Goal: Navigation & Orientation: Find specific page/section

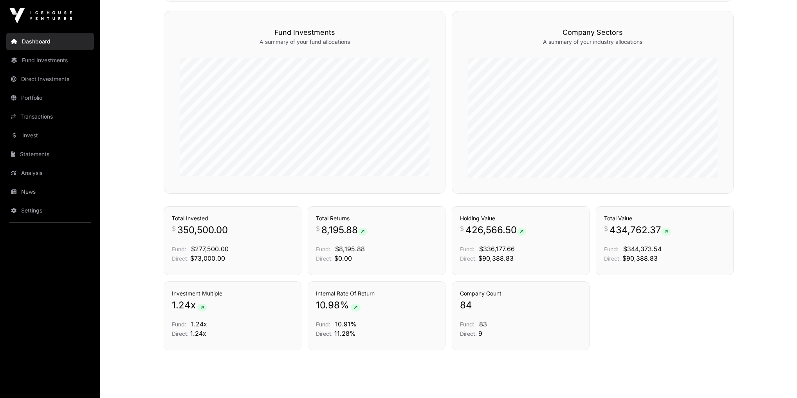
scroll to position [362, 0]
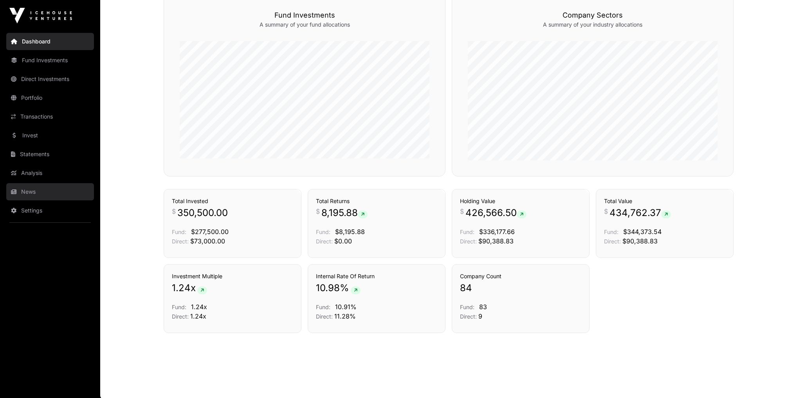
click at [22, 193] on link "News" at bounding box center [50, 191] width 88 height 17
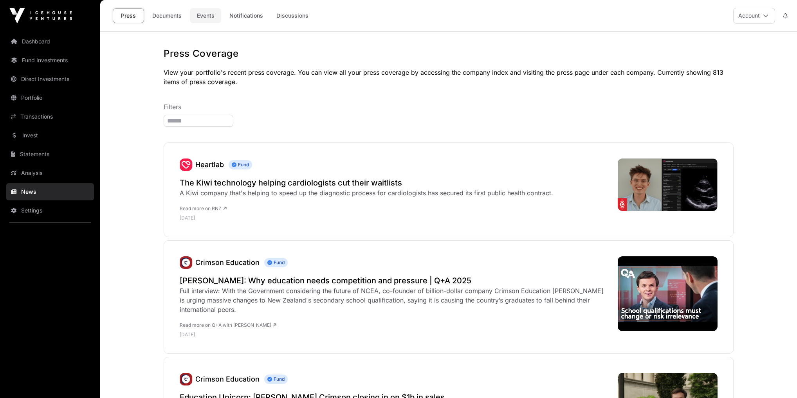
click at [210, 17] on link "Events" at bounding box center [205, 15] width 31 height 15
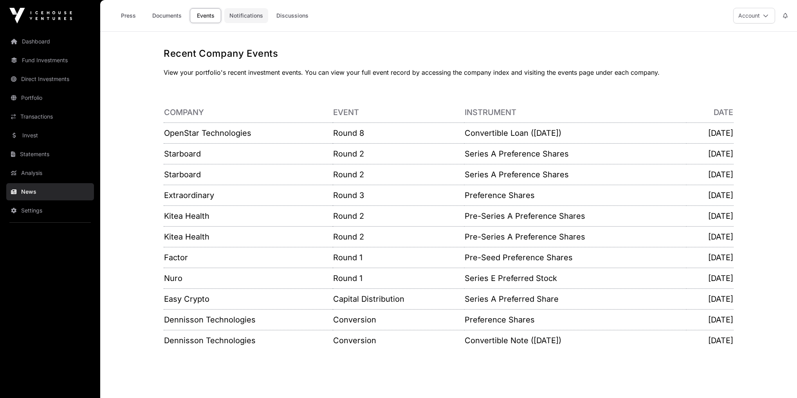
click at [256, 16] on link "Notifications" at bounding box center [246, 15] width 44 height 15
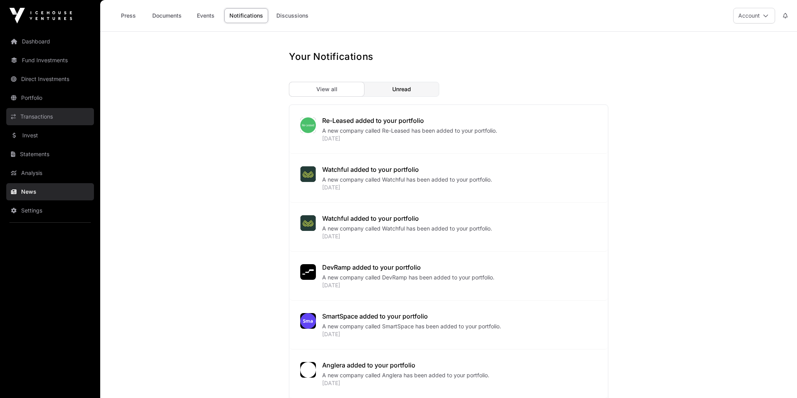
click at [29, 120] on link "Transactions" at bounding box center [50, 116] width 88 height 17
click at [46, 116] on link "Transactions" at bounding box center [50, 116] width 88 height 17
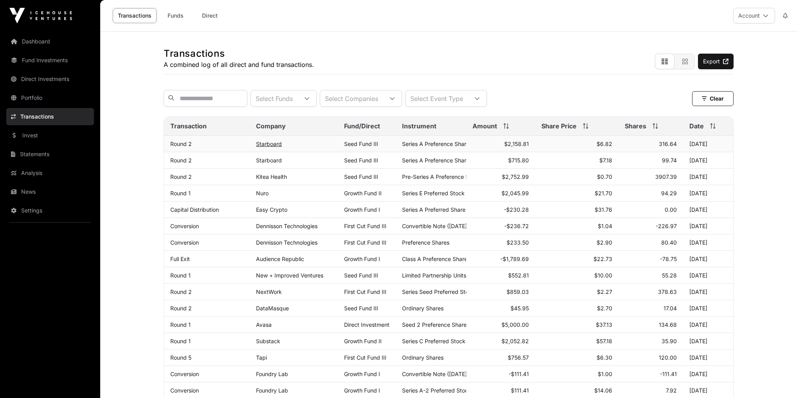
click at [278, 145] on link "Starboard" at bounding box center [269, 144] width 26 height 7
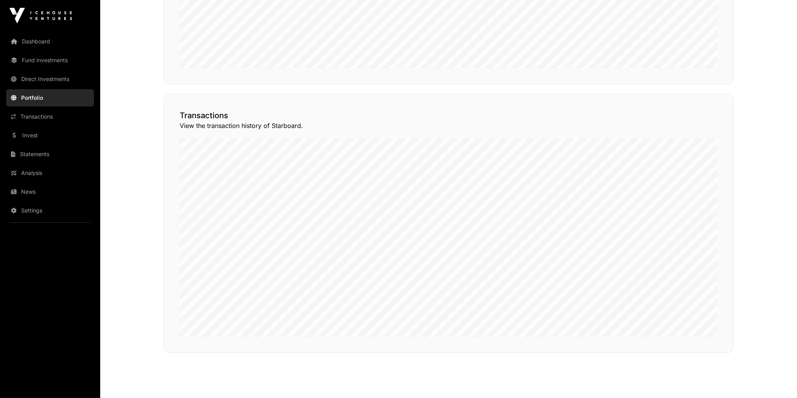
scroll to position [595, 0]
click at [698, 98] on button "View Transactions" at bounding box center [698, 99] width 65 height 13
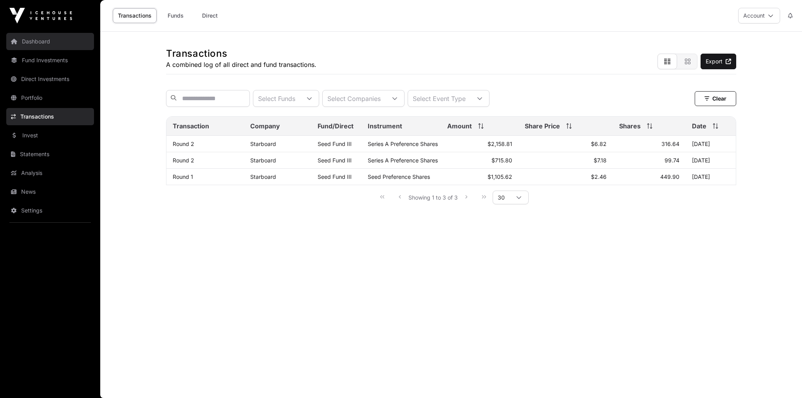
click at [34, 42] on link "Dashboard" at bounding box center [50, 41] width 88 height 17
